Goal: Transaction & Acquisition: Purchase product/service

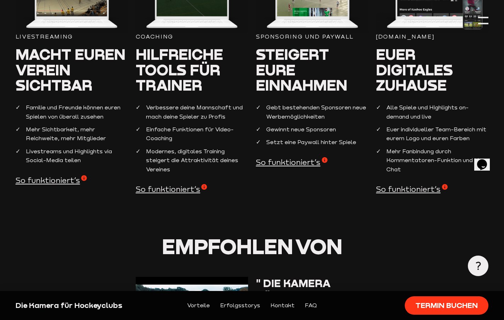
scroll to position [508, 0]
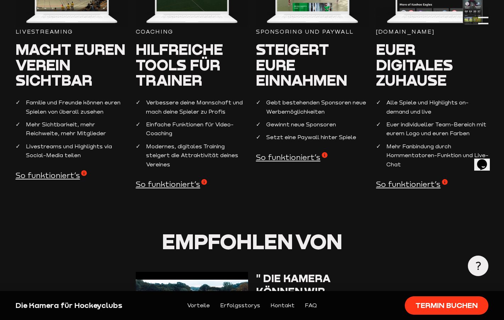
click at [52, 178] on span "So funktioniert’s" at bounding box center [52, 175] width 72 height 10
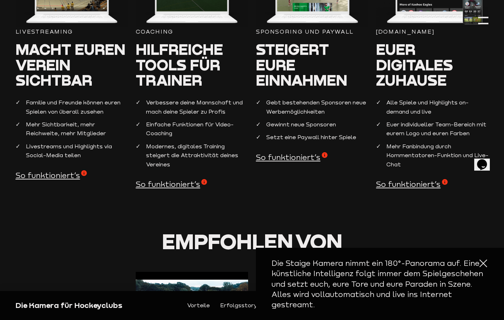
click at [232, 234] on span "Empfohlen von" at bounding box center [252, 242] width 180 height 26
click at [483, 263] on div at bounding box center [483, 263] width 10 height 10
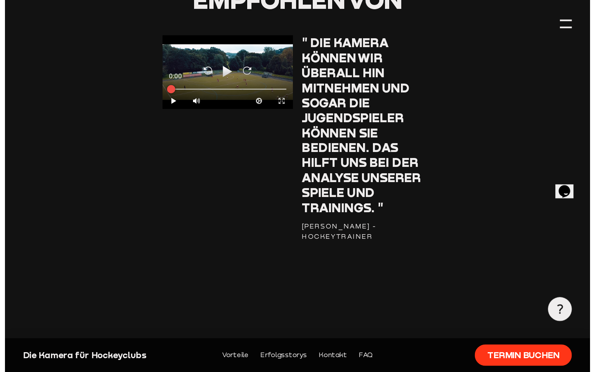
scroll to position [750, 0]
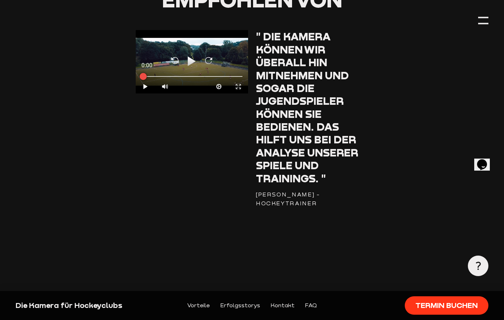
click at [238, 88] on icon "Expand" at bounding box center [238, 86] width 7 height 7
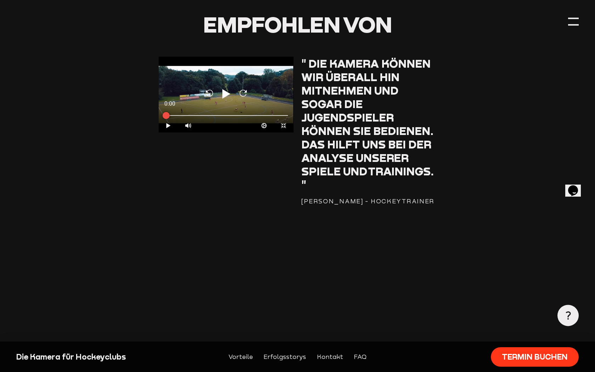
scroll to position [751, 0]
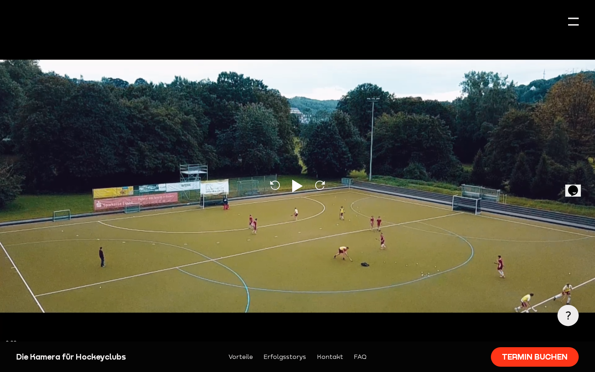
click at [293, 198] on div "Reload Play Reload" at bounding box center [297, 186] width 595 height 372
type input "0.8"
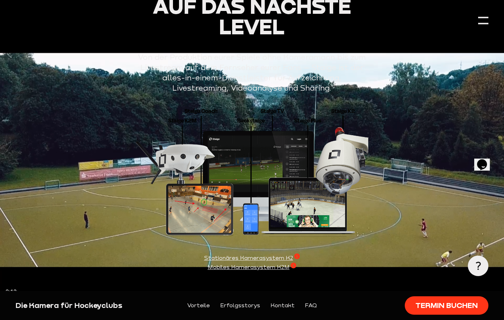
scroll to position [1119, 0]
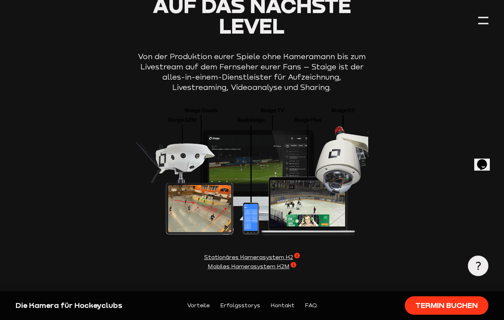
click at [217, 256] on span "Stationäres Kamerasystem K2" at bounding box center [252, 257] width 96 height 9
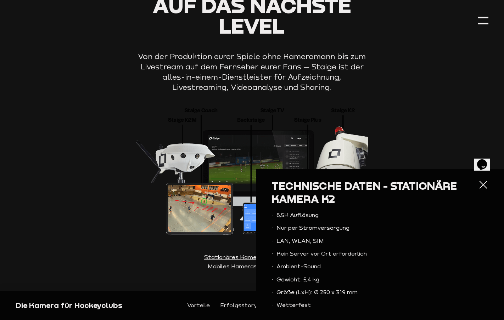
click at [483, 185] on div at bounding box center [483, 185] width 10 height 10
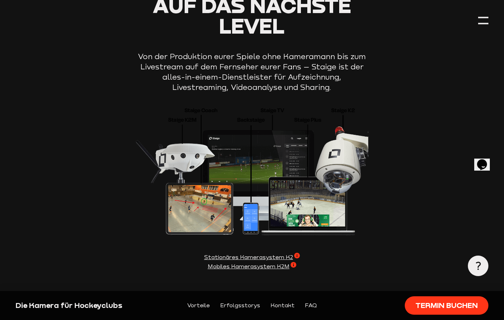
click at [163, 165] on img at bounding box center [252, 169] width 232 height 133
click at [252, 257] on span "Stationäres Kamerasystem K2" at bounding box center [252, 257] width 96 height 9
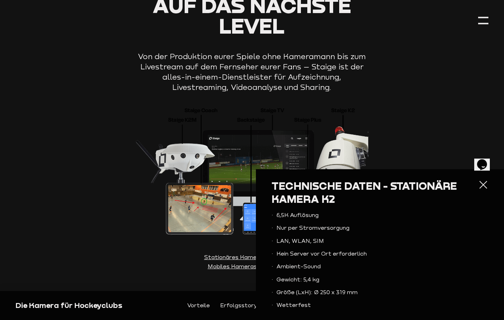
click at [484, 181] on div at bounding box center [483, 185] width 10 height 10
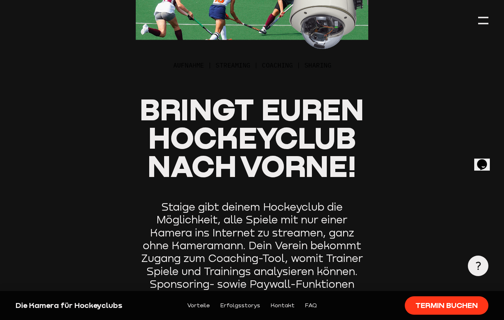
scroll to position [0, 0]
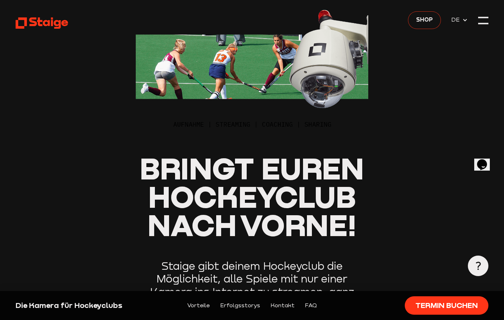
click at [423, 19] on span "Shop" at bounding box center [424, 19] width 17 height 9
click at [416, 16] on link "Shop" at bounding box center [424, 19] width 33 height 17
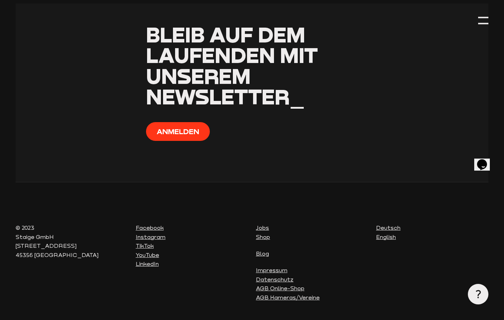
scroll to position [870, 0]
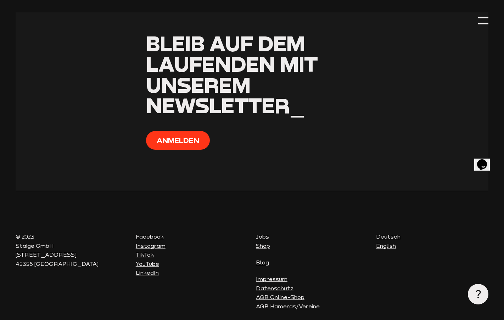
click at [262, 247] on link "Shop" at bounding box center [263, 246] width 14 height 6
